Goal: Navigation & Orientation: Find specific page/section

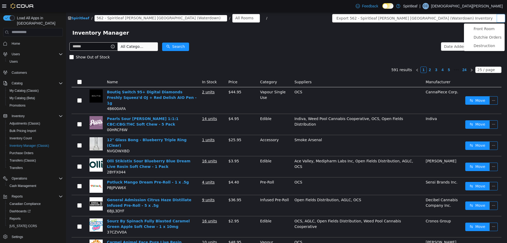
click at [499, 17] on button "button" at bounding box center [501, 18] width 8 height 8
click at [482, 27] on li "Front Room" at bounding box center [484, 28] width 41 height 8
